Goal: Task Accomplishment & Management: Use online tool/utility

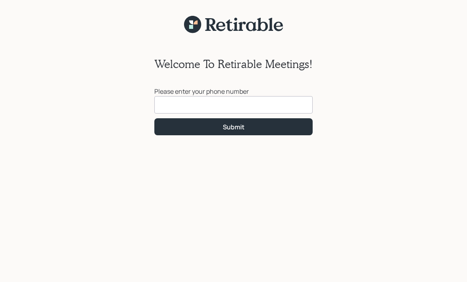
click at [165, 104] on input at bounding box center [233, 104] width 158 height 17
type input "[PHONE_NUMBER]"
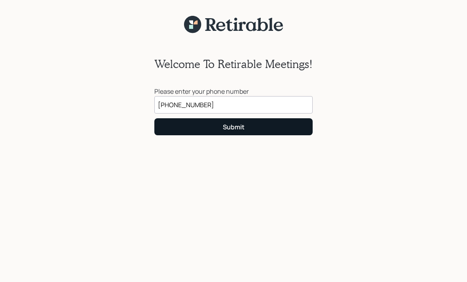
click at [236, 129] on div "Submit" at bounding box center [234, 127] width 22 height 9
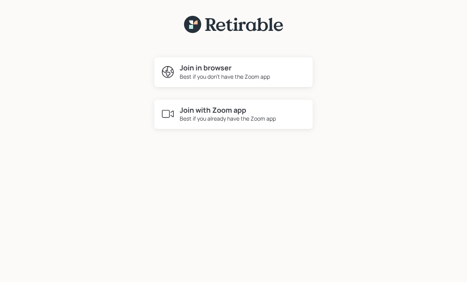
click at [240, 106] on h4 "Join with Zoom app" at bounding box center [228, 110] width 96 height 9
